Goal: Task Accomplishment & Management: Use online tool/utility

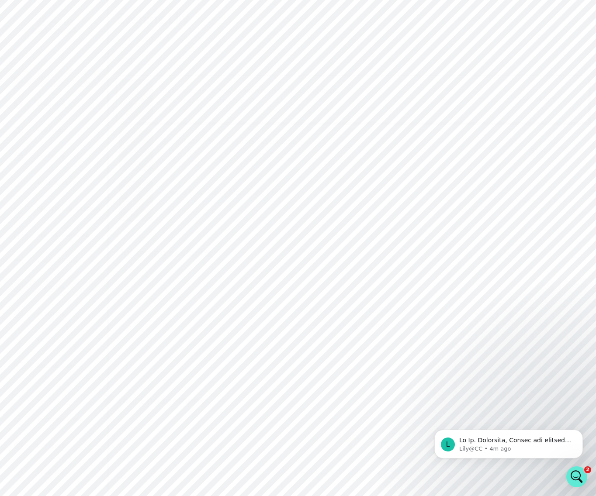
click at [65, 288] on p "Admin Data" at bounding box center [55, 287] width 36 height 7
click at [155, 110] on input "Search user by name or email" at bounding box center [352, 101] width 458 height 22
type input "[PERSON_NAME]"
click at [182, 191] on button "[PERSON_NAME]" at bounding box center [184, 187] width 57 height 9
click at [163, 188] on span at bounding box center [165, 188] width 7 height 7
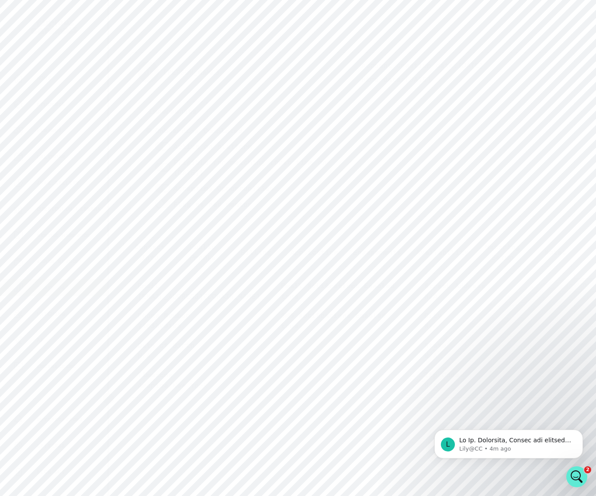
click at [155, 184] on input "checkbox" at bounding box center [155, 183] width 0 height 0
checkbox input "false"
click at [81, 284] on div "Admin Data" at bounding box center [60, 287] width 94 height 10
click at [169, 110] on input "Search user by name or email" at bounding box center [352, 101] width 458 height 22
type input "[PERSON_NAME]"
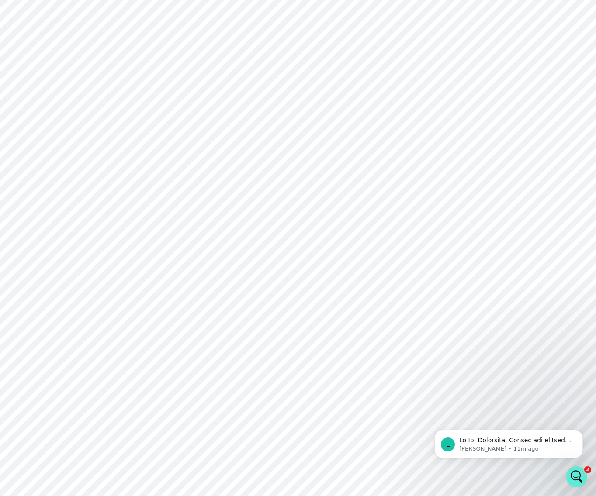
scroll to position [81, 0]
click at [173, 313] on button "[PERSON_NAME]" at bounding box center [184, 314] width 57 height 9
click at [375, 253] on p "Engagements" at bounding box center [377, 252] width 48 height 10
click at [555, 290] on icon "button" at bounding box center [555, 294] width 9 height 9
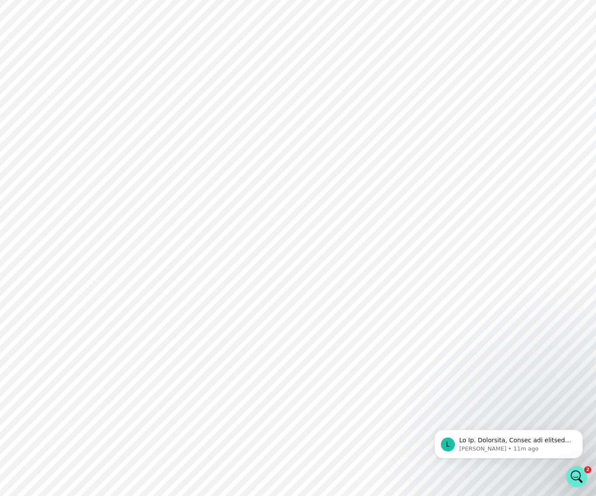
click at [544, 116] on icon "button" at bounding box center [548, 116] width 9 height 9
click at [186, 110] on button "Impersonate" at bounding box center [173, 111] width 70 height 18
click at [208, 194] on button "Impersonate" at bounding box center [207, 193] width 57 height 17
